Goal: Navigation & Orientation: Find specific page/section

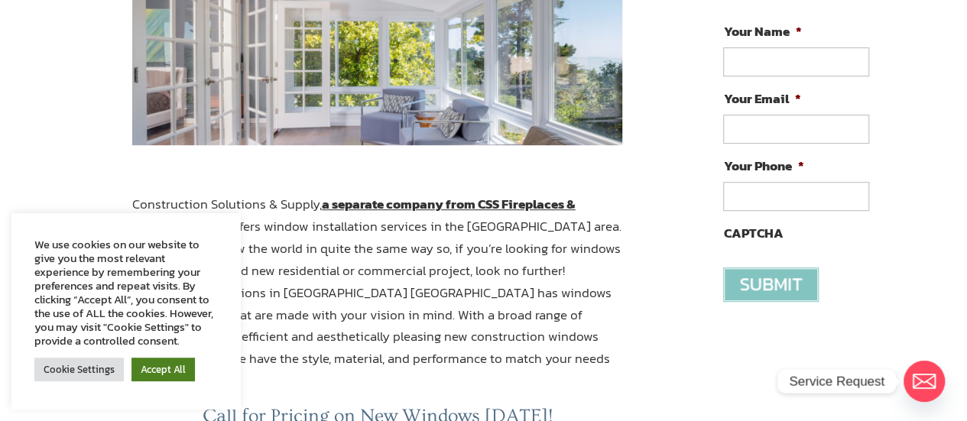
click at [154, 371] on link "Accept All" at bounding box center [162, 370] width 63 height 24
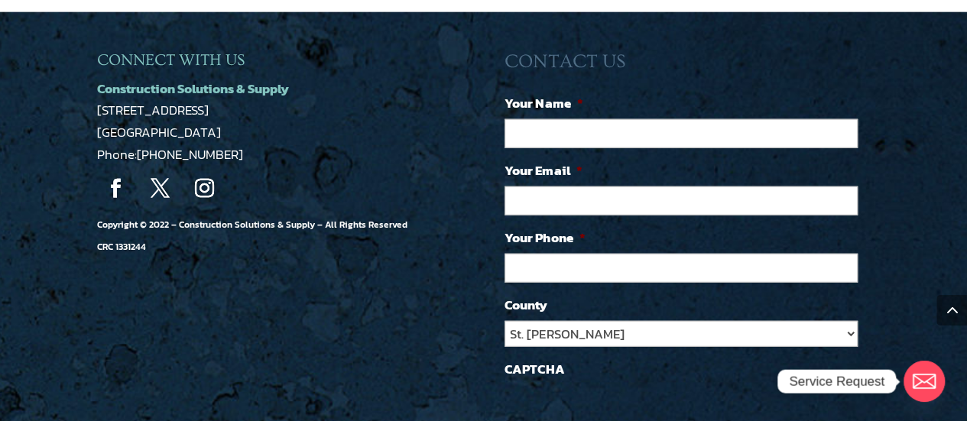
scroll to position [1909, 0]
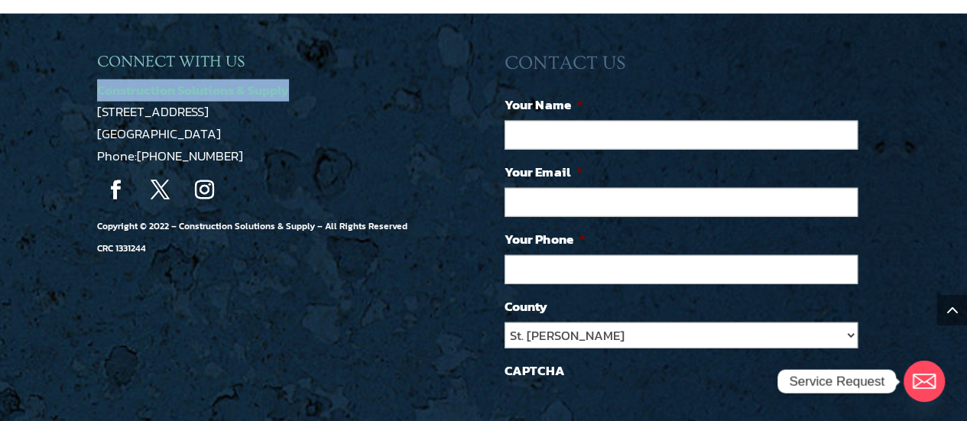
drag, startPoint x: 300, startPoint y: 66, endPoint x: 97, endPoint y: 66, distance: 203.3
click at [97, 79] on p "Construction Solutions & Supply [STREET_ADDRESS] Phone: [PHONE_NUMBER]" at bounding box center [279, 123] width 365 height 89
copy span "Construction Solutions & Supply"
click at [223, 80] on span "Construction Solutions & Supply" at bounding box center [193, 90] width 192 height 20
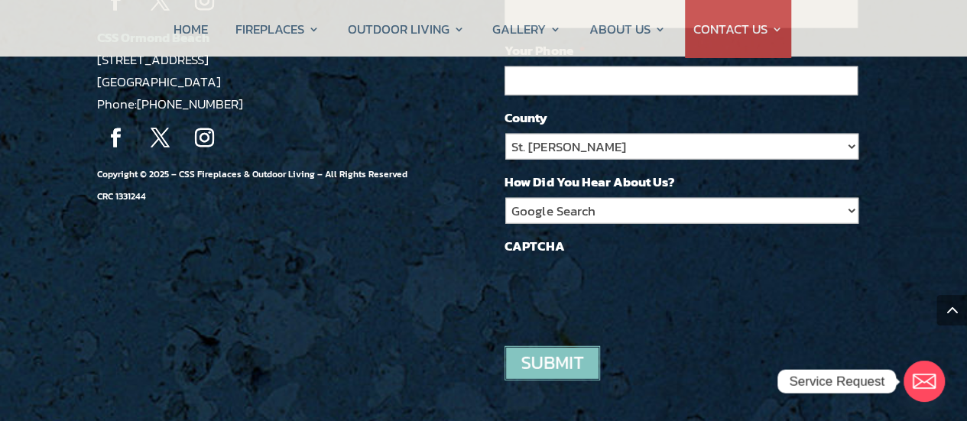
scroll to position [1851, 0]
